Goal: Find specific page/section: Find specific page/section

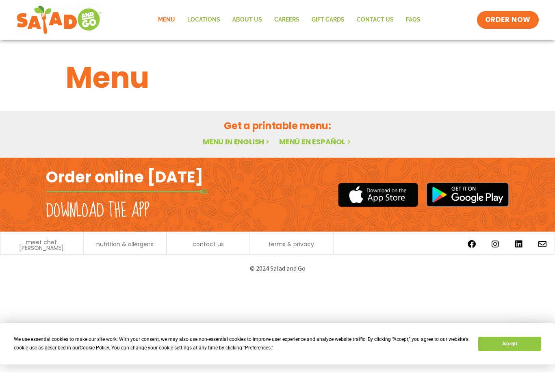
click at [251, 143] on link "Menu in English" at bounding box center [237, 142] width 68 height 10
click at [487, 349] on button "Accept" at bounding box center [509, 344] width 63 height 14
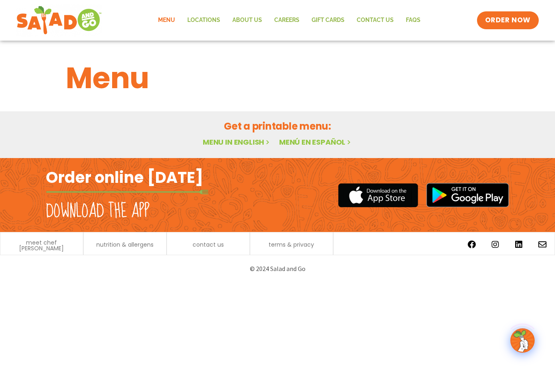
click at [99, 80] on h1 "Menu" at bounding box center [278, 78] width 424 height 44
click at [248, 141] on link "Menu in English" at bounding box center [237, 142] width 68 height 10
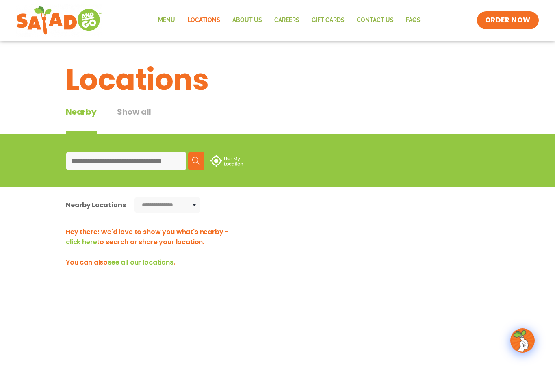
click at [153, 152] on input at bounding box center [126, 161] width 120 height 18
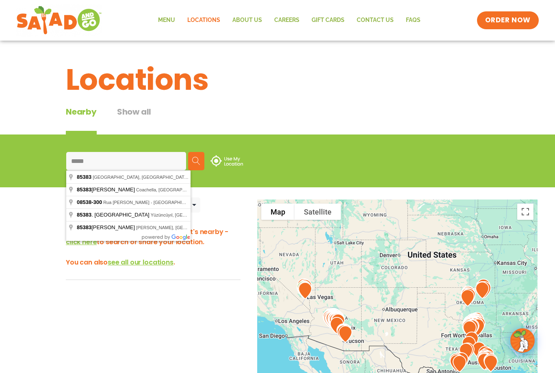
type input "**********"
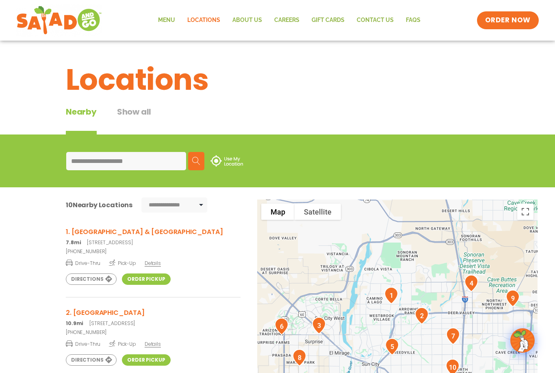
click at [128, 284] on link "Order Pickup" at bounding box center [146, 279] width 48 height 11
